Goal: Task Accomplishment & Management: Manage account settings

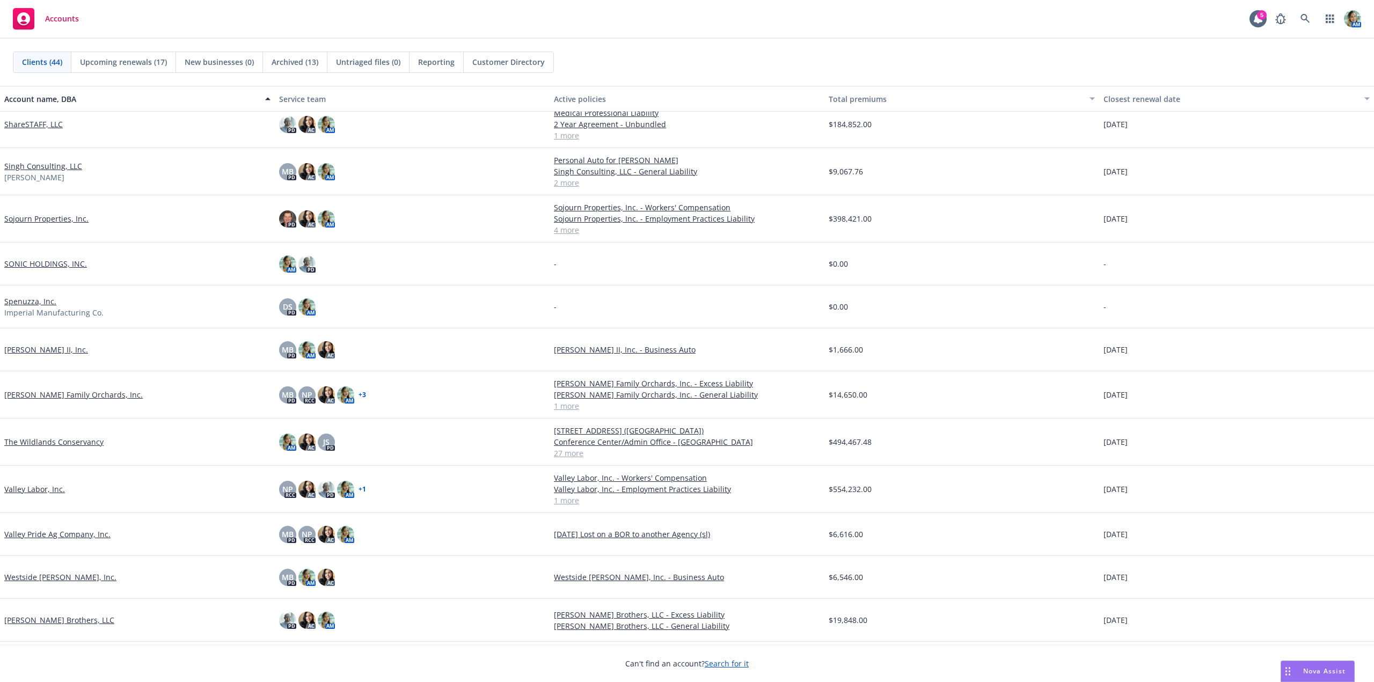
scroll to position [1386, 0]
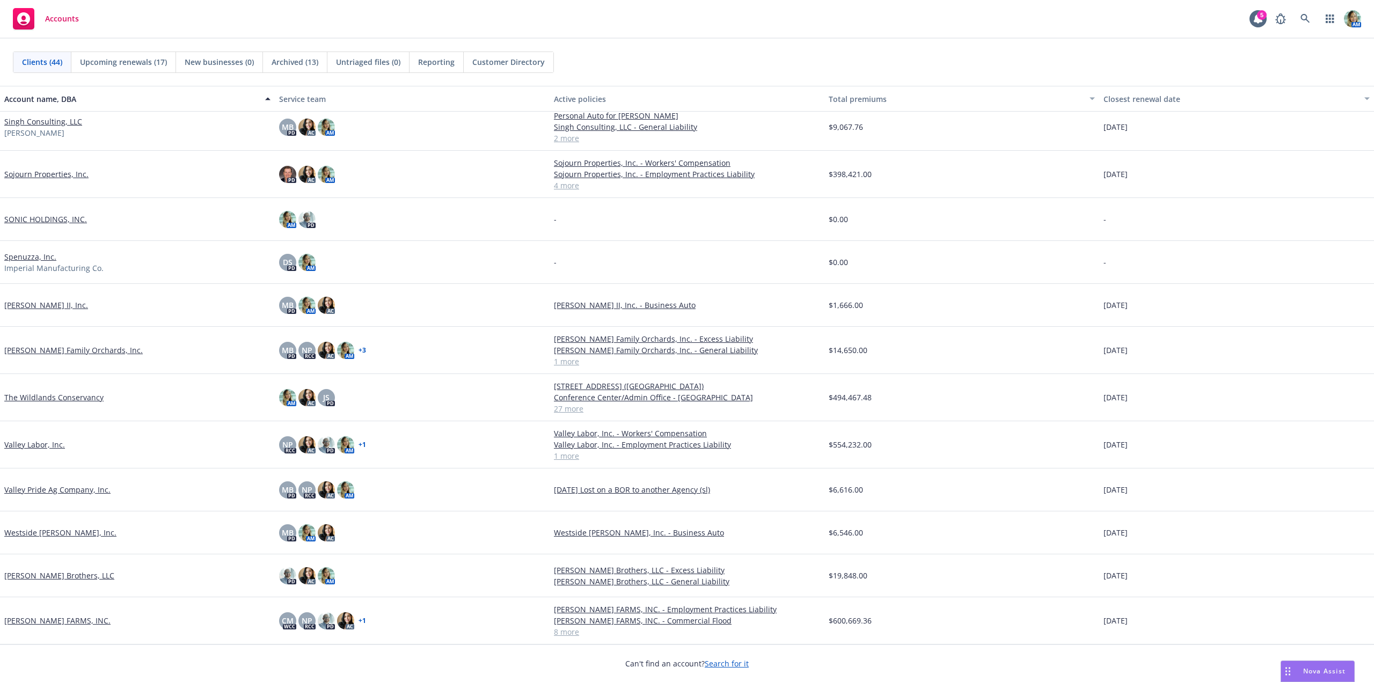
click at [78, 618] on link "[PERSON_NAME] FARMS, INC." at bounding box center [57, 620] width 106 height 11
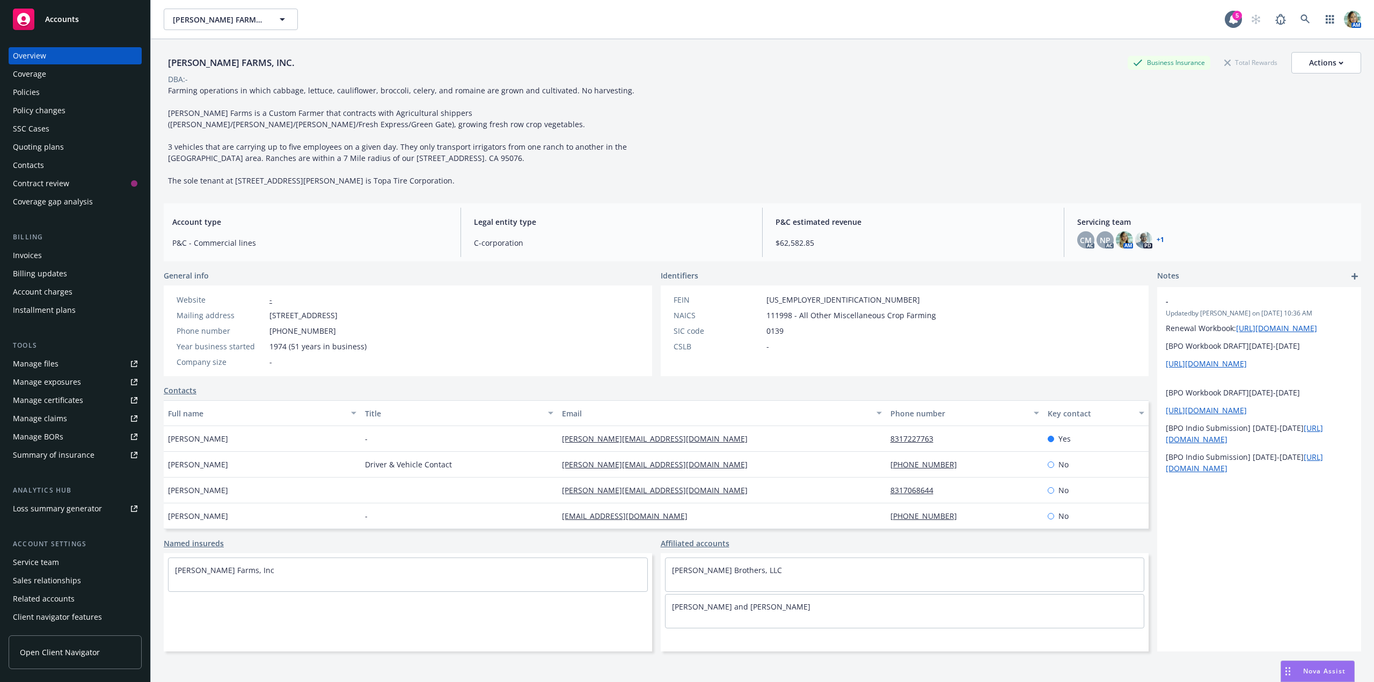
click at [35, 93] on div "Policies" at bounding box center [26, 92] width 27 height 17
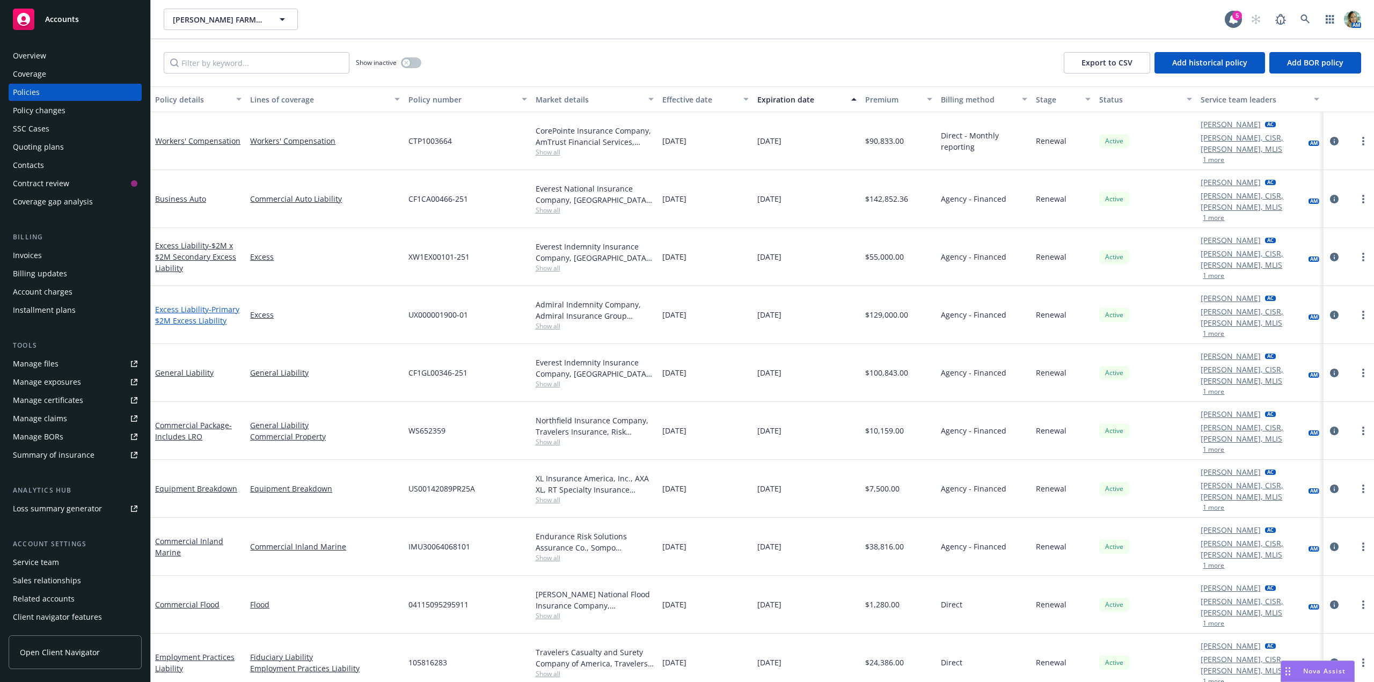
click at [222, 304] on span "- Primary $2M Excess Liability" at bounding box center [197, 314] width 84 height 21
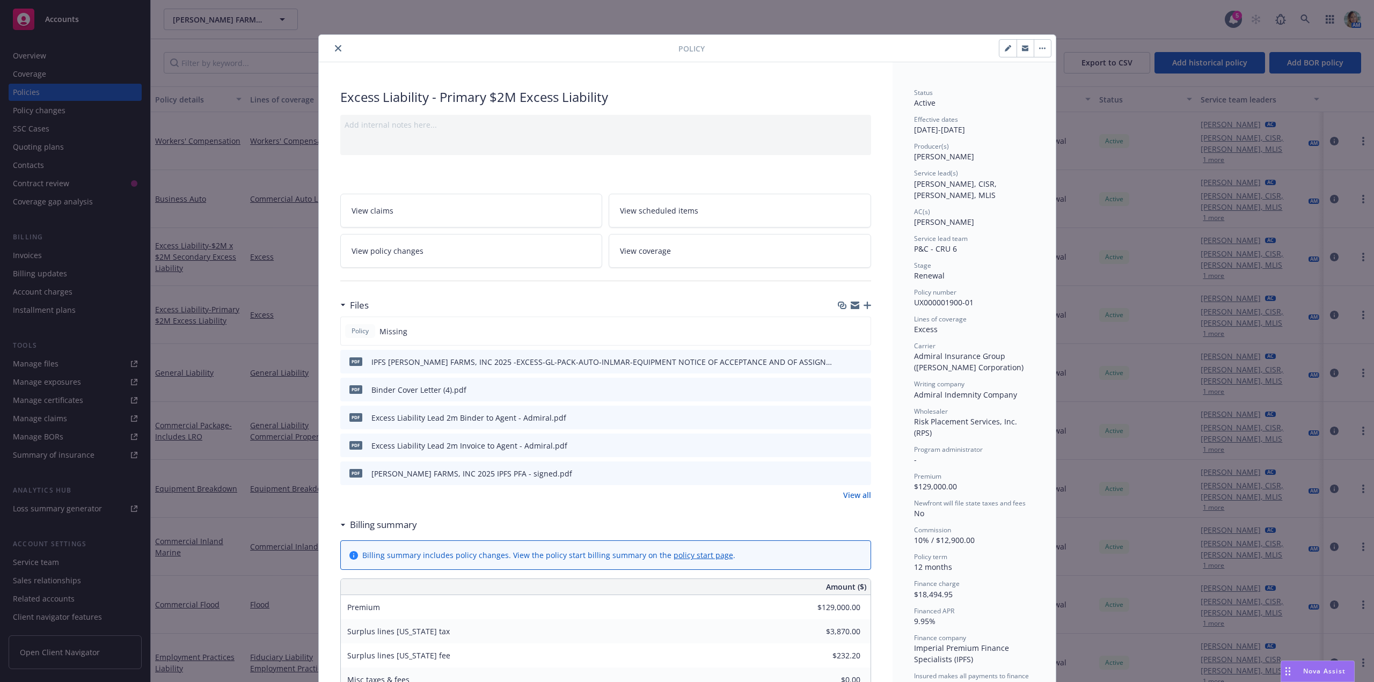
click at [860, 310] on div "Files" at bounding box center [605, 305] width 531 height 23
click at [865, 307] on icon "button" at bounding box center [867, 306] width 8 height 8
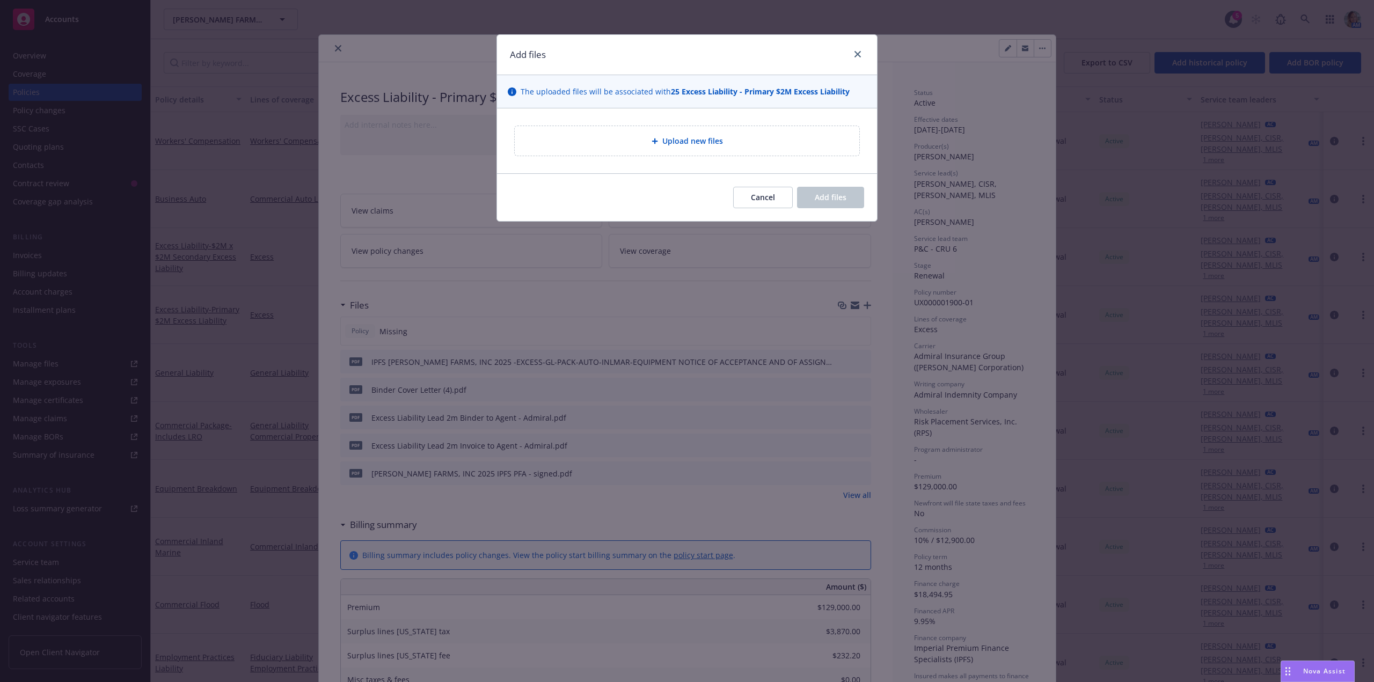
click at [694, 142] on span "Upload new files" at bounding box center [692, 140] width 61 height 11
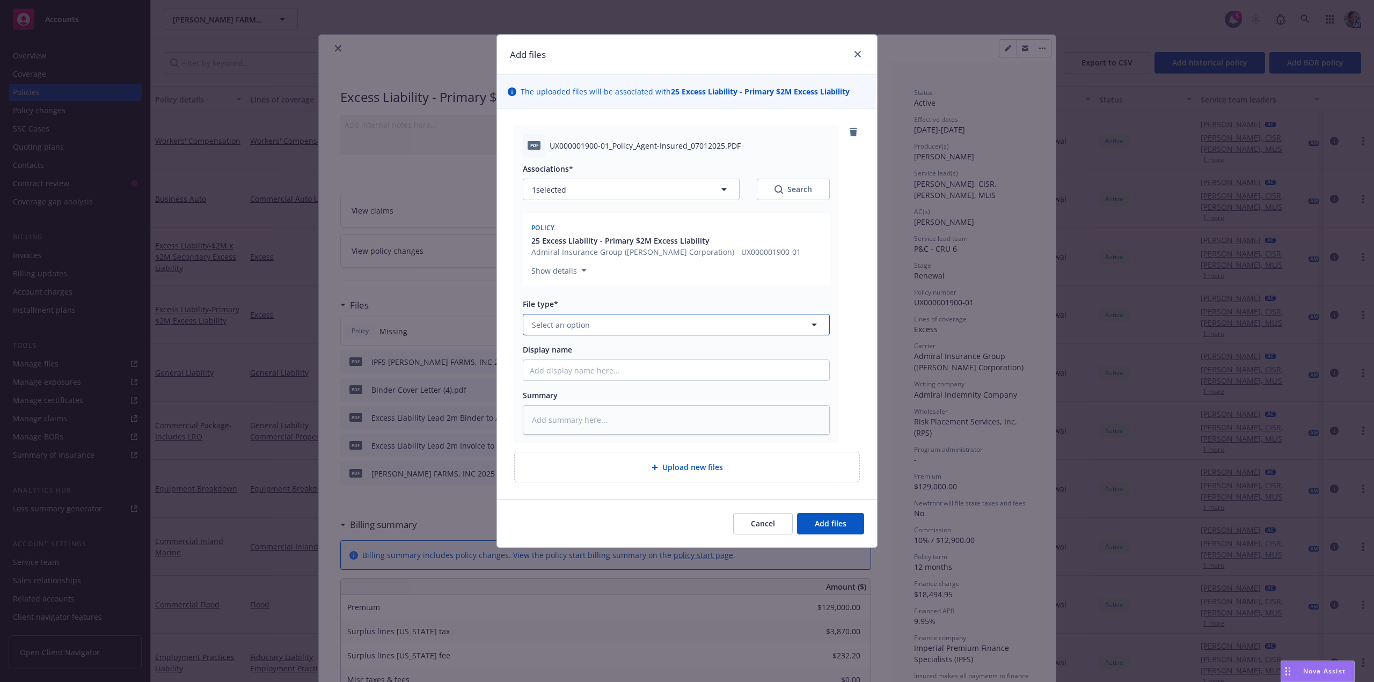
click at [542, 326] on span "Select an option" at bounding box center [561, 324] width 58 height 11
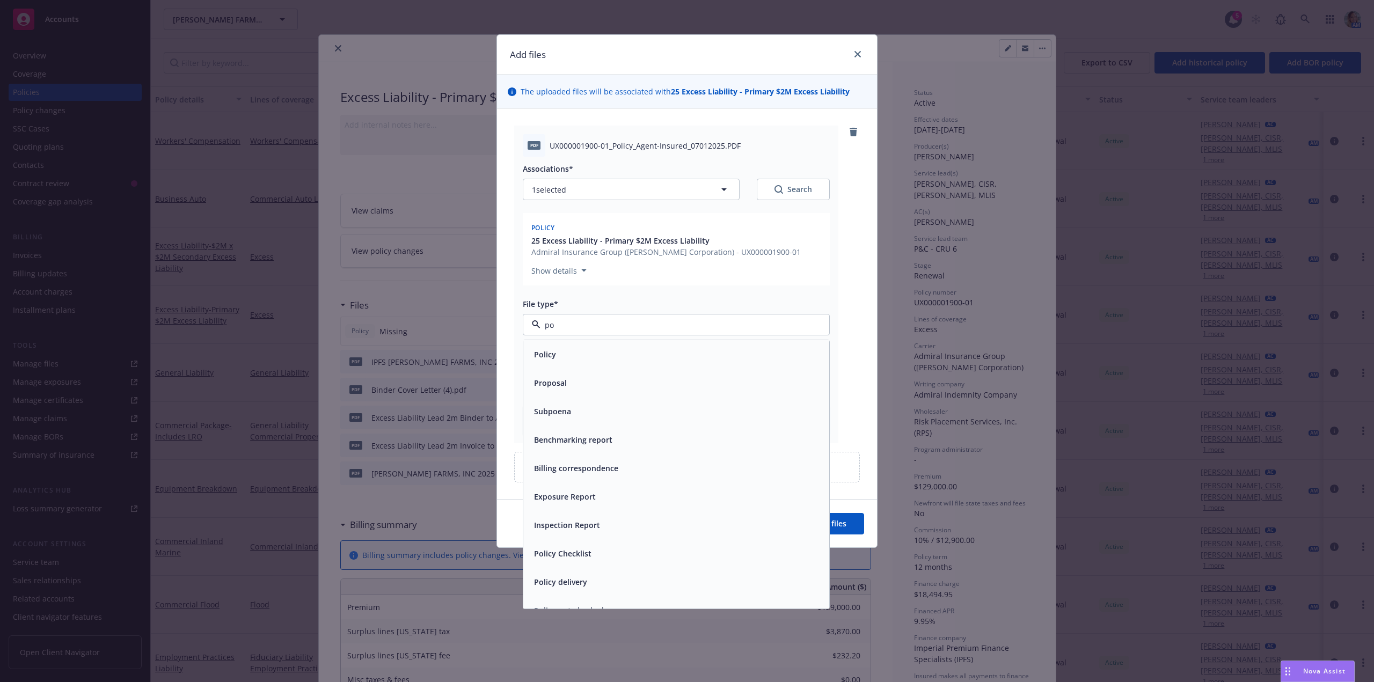
type input "pol"
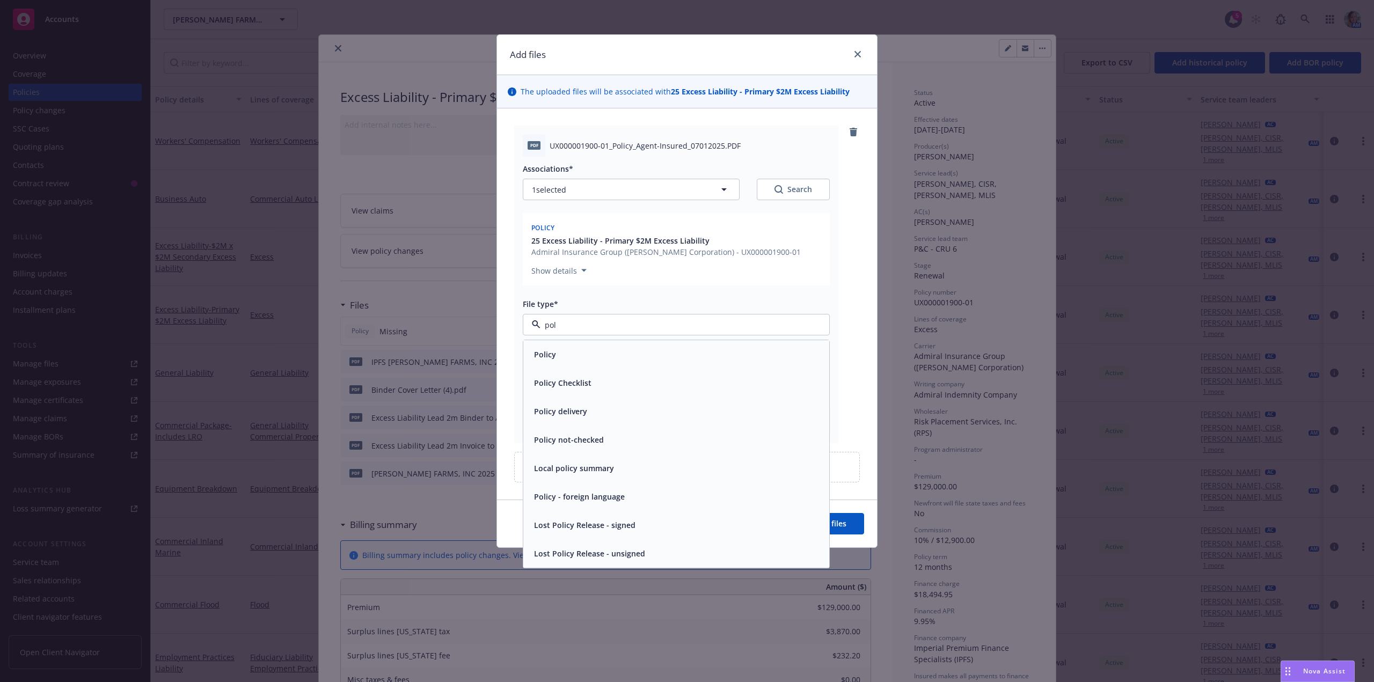
click at [536, 350] on span "Policy" at bounding box center [545, 354] width 22 height 11
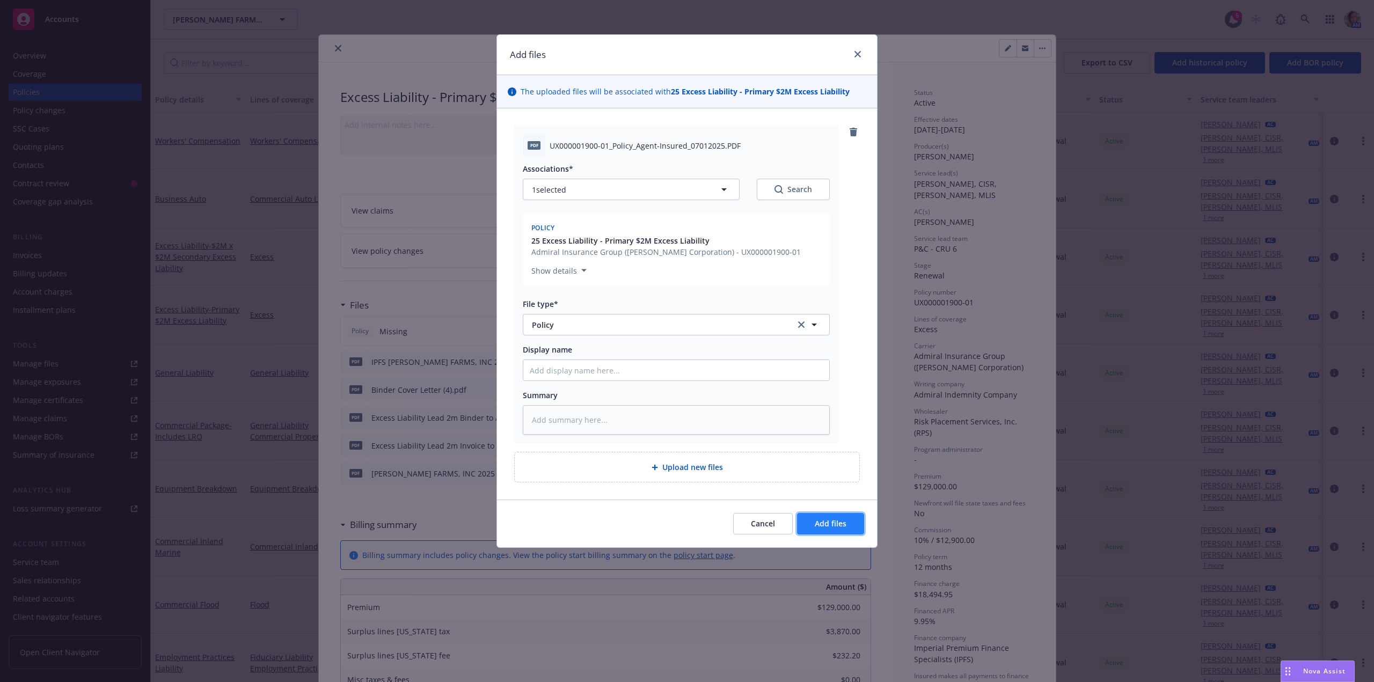
click at [829, 526] on span "Add files" at bounding box center [831, 523] width 32 height 10
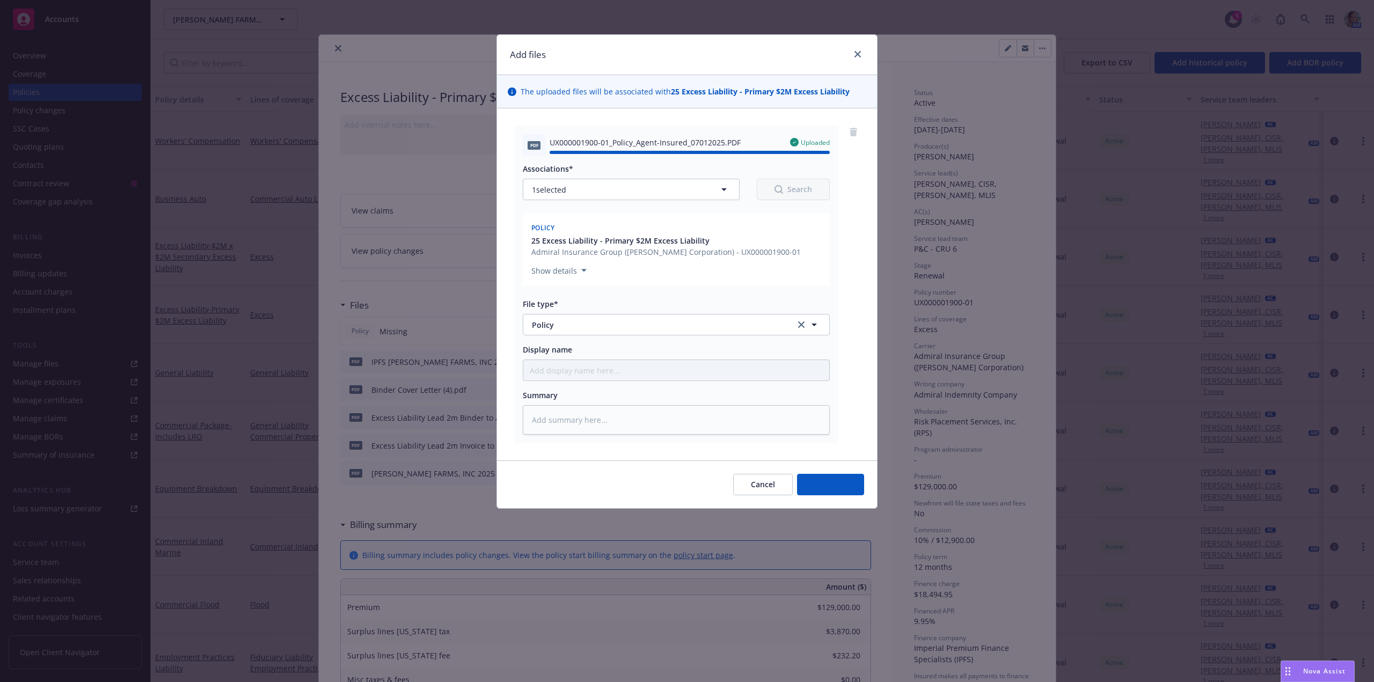
type textarea "x"
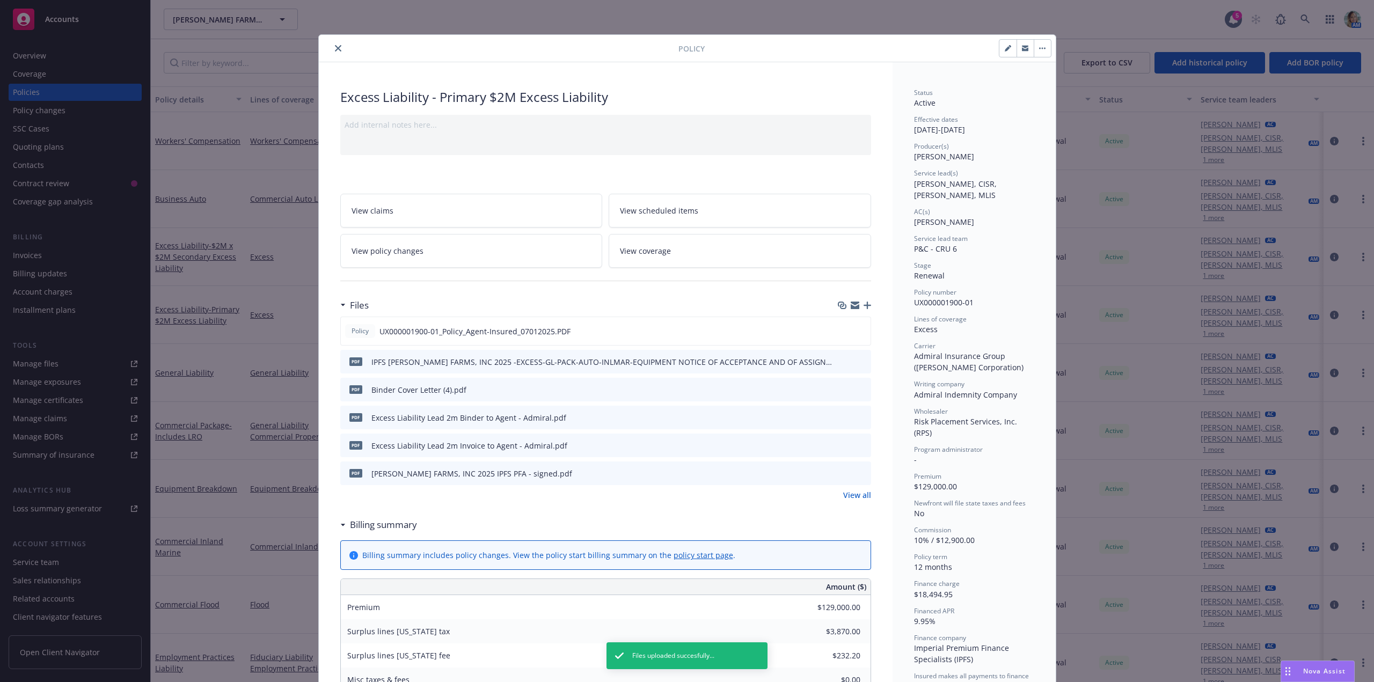
click at [335, 47] on icon "close" at bounding box center [338, 48] width 6 height 6
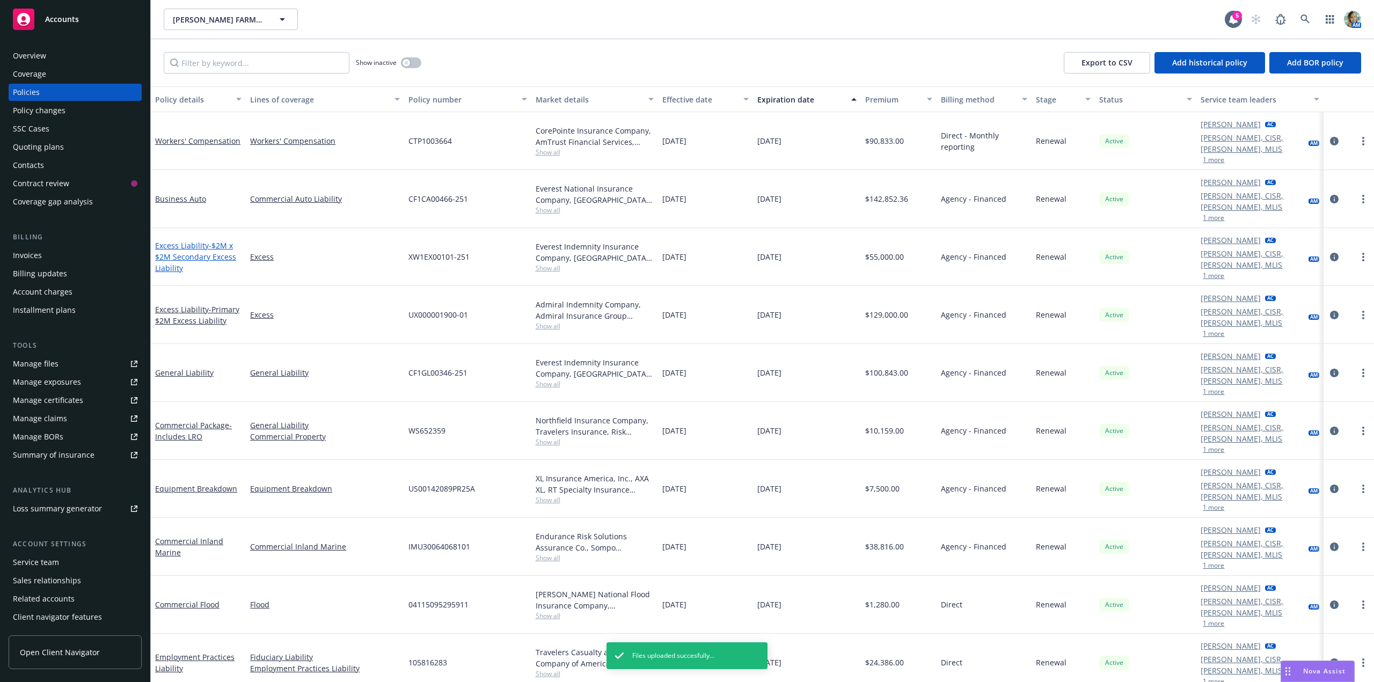
click at [210, 240] on span "- $2M x $2M Secondary Excess Liability" at bounding box center [195, 256] width 81 height 33
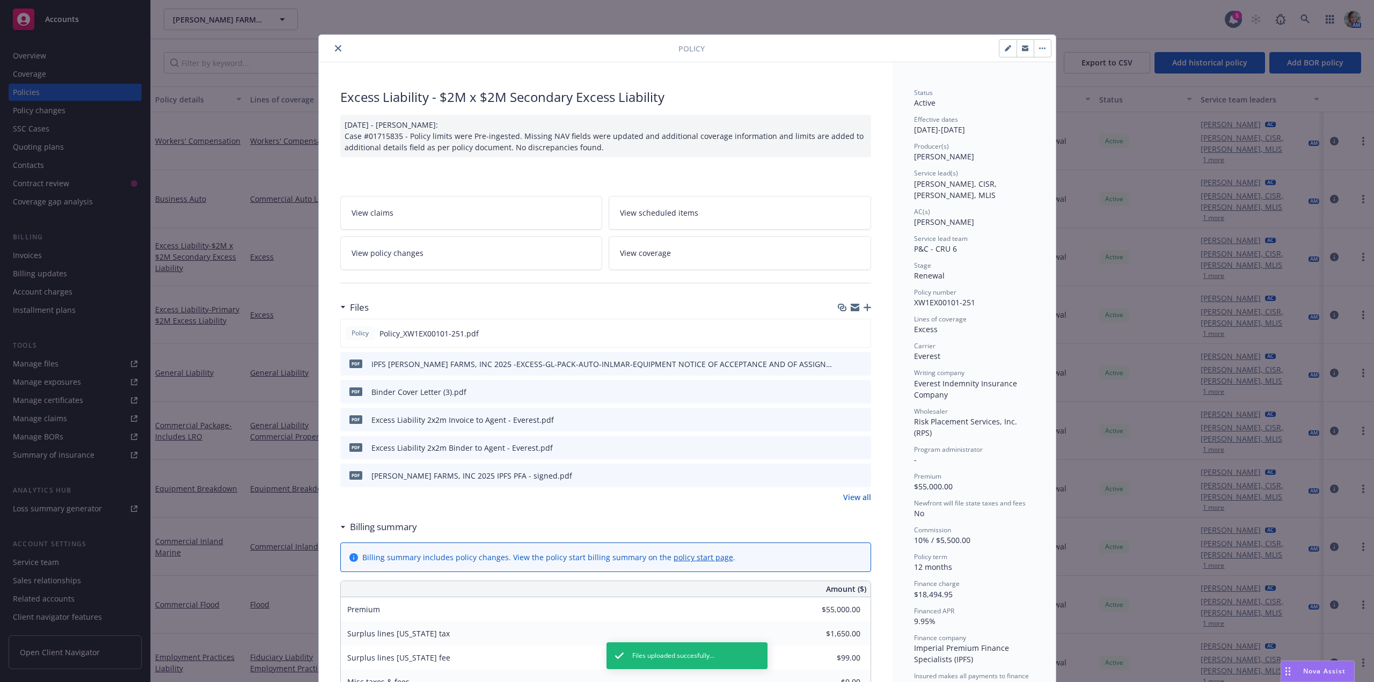
click at [335, 49] on icon "close" at bounding box center [338, 48] width 6 height 6
